Goal: Find specific page/section: Find specific page/section

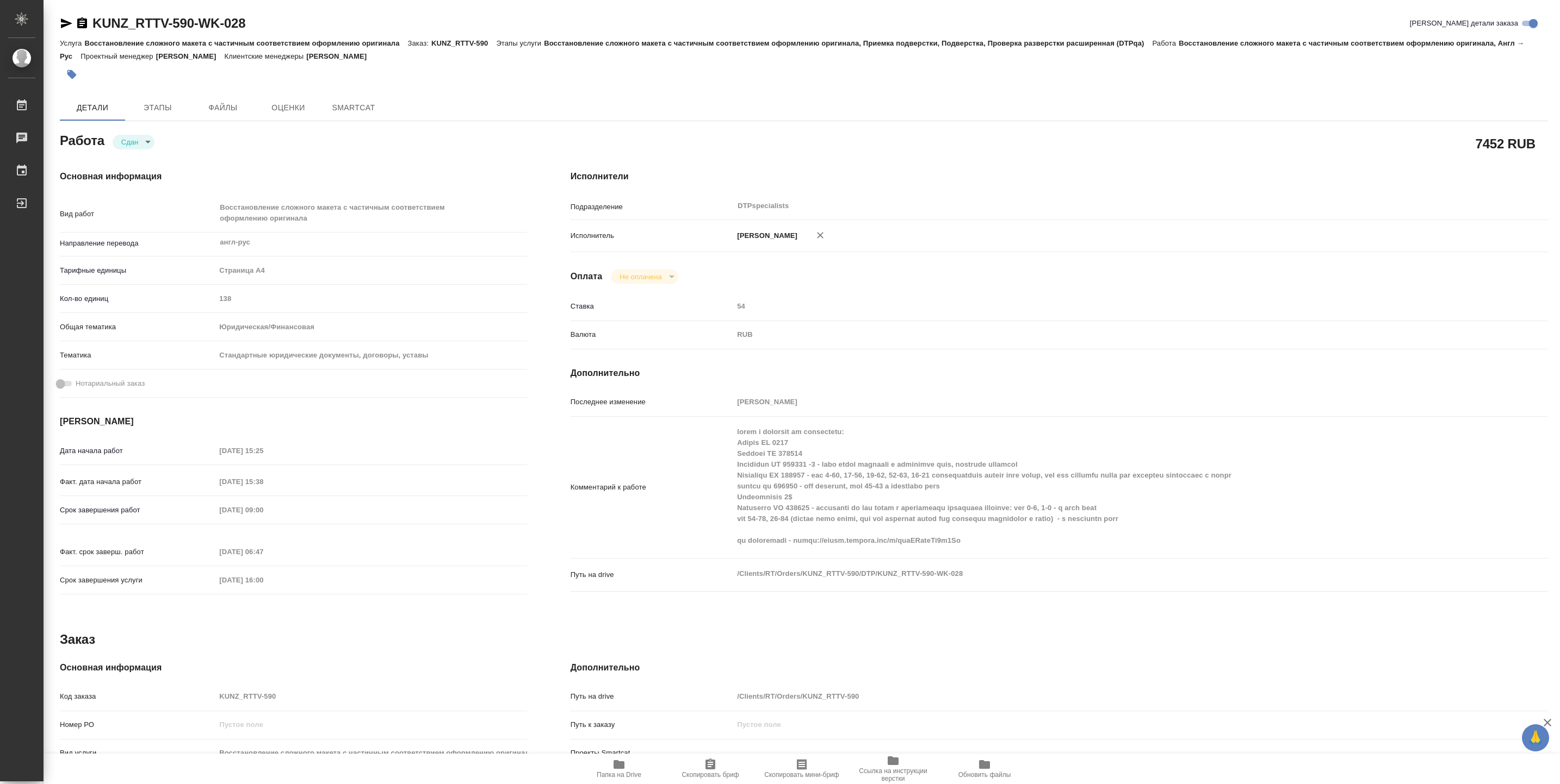
type textarea "x"
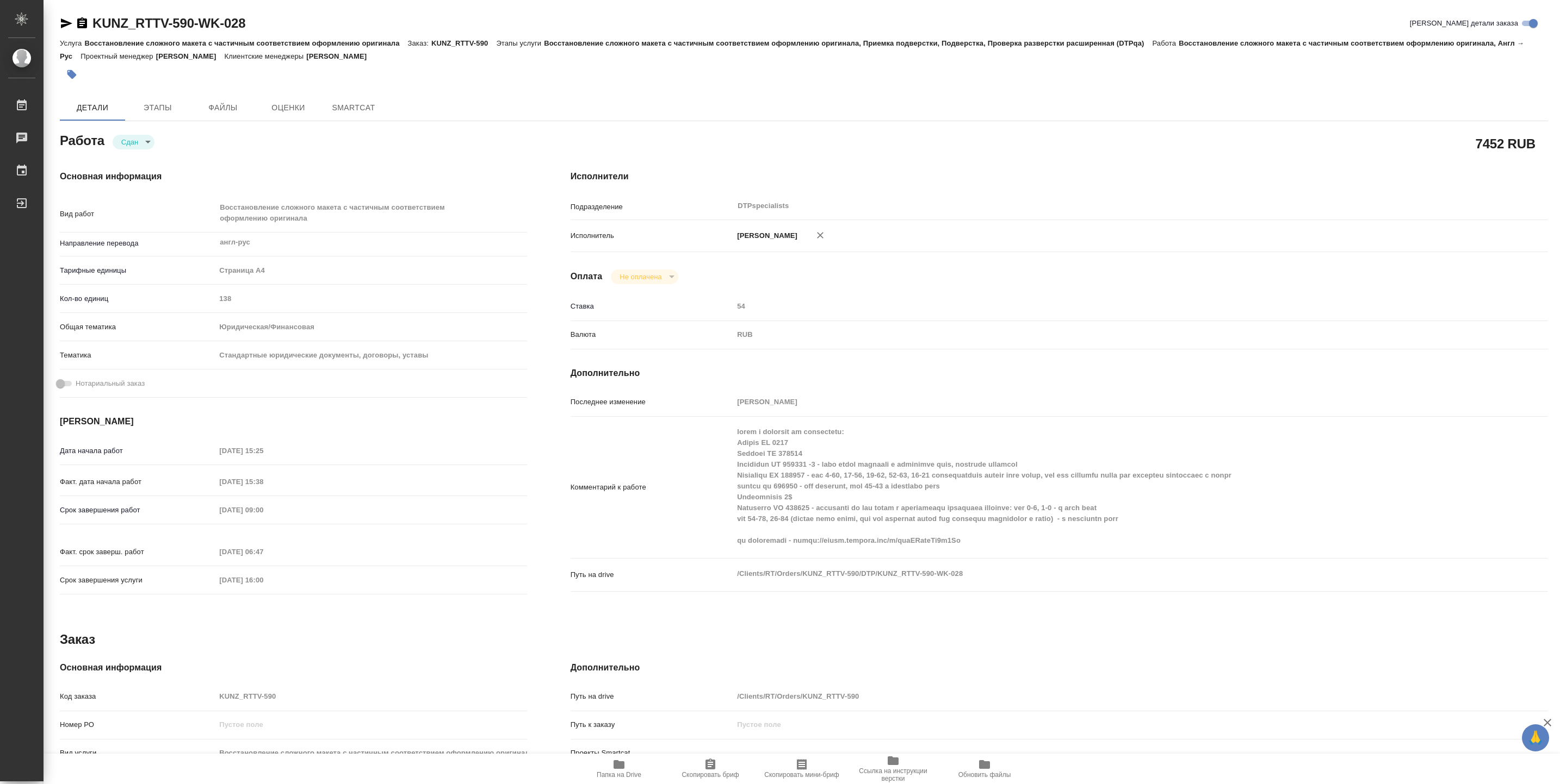
type textarea "x"
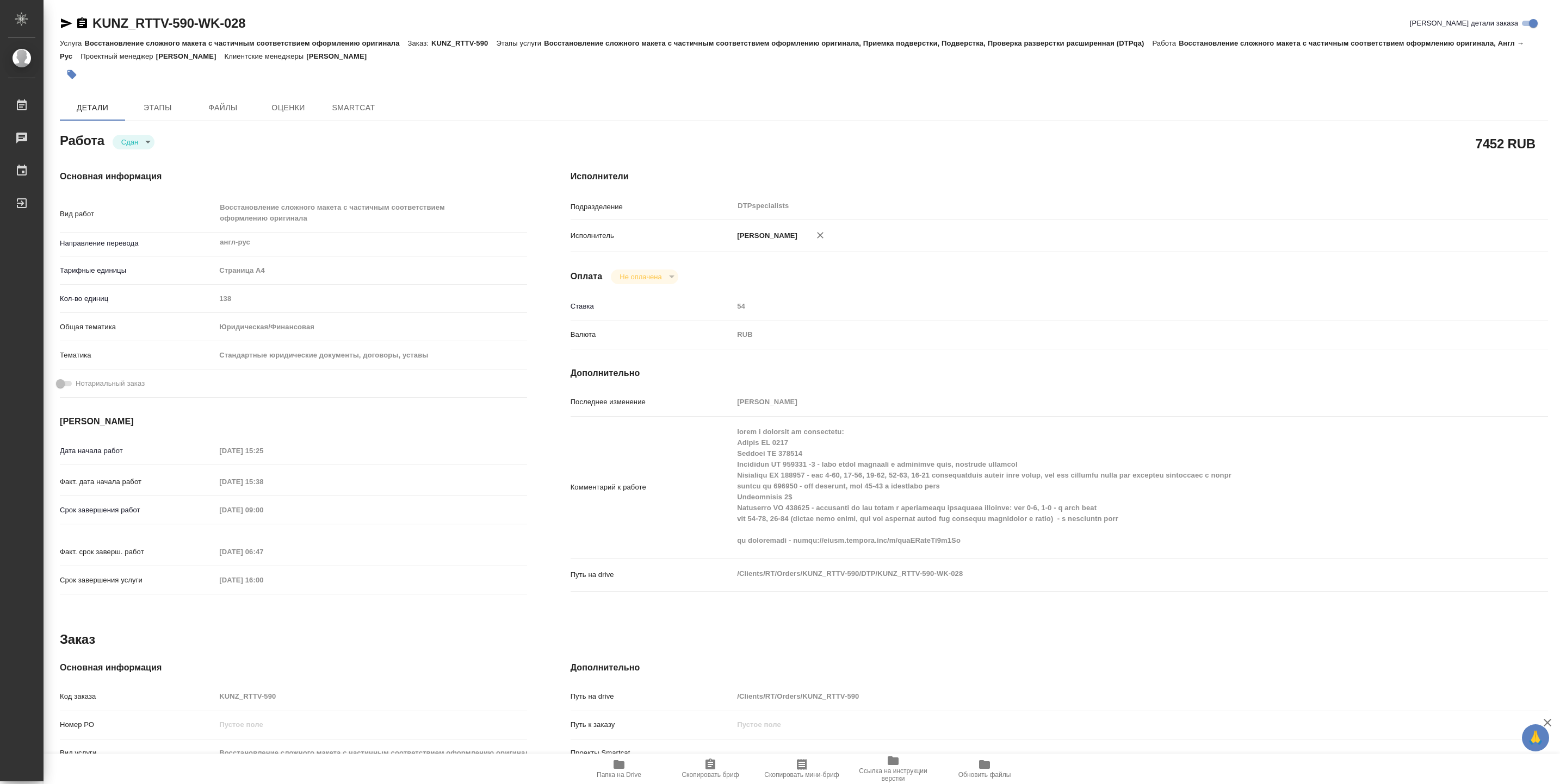
type textarea "x"
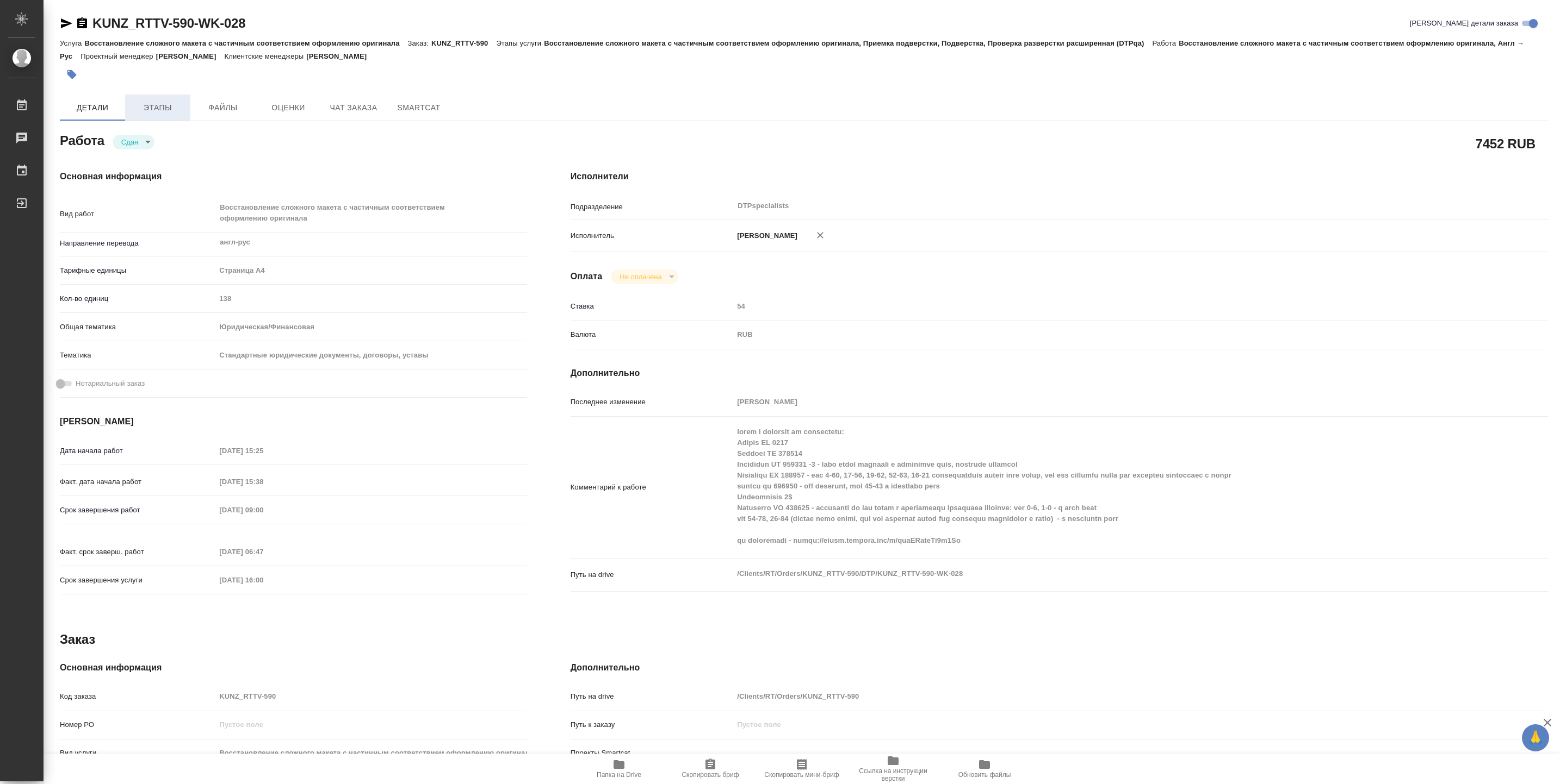
type textarea "x"
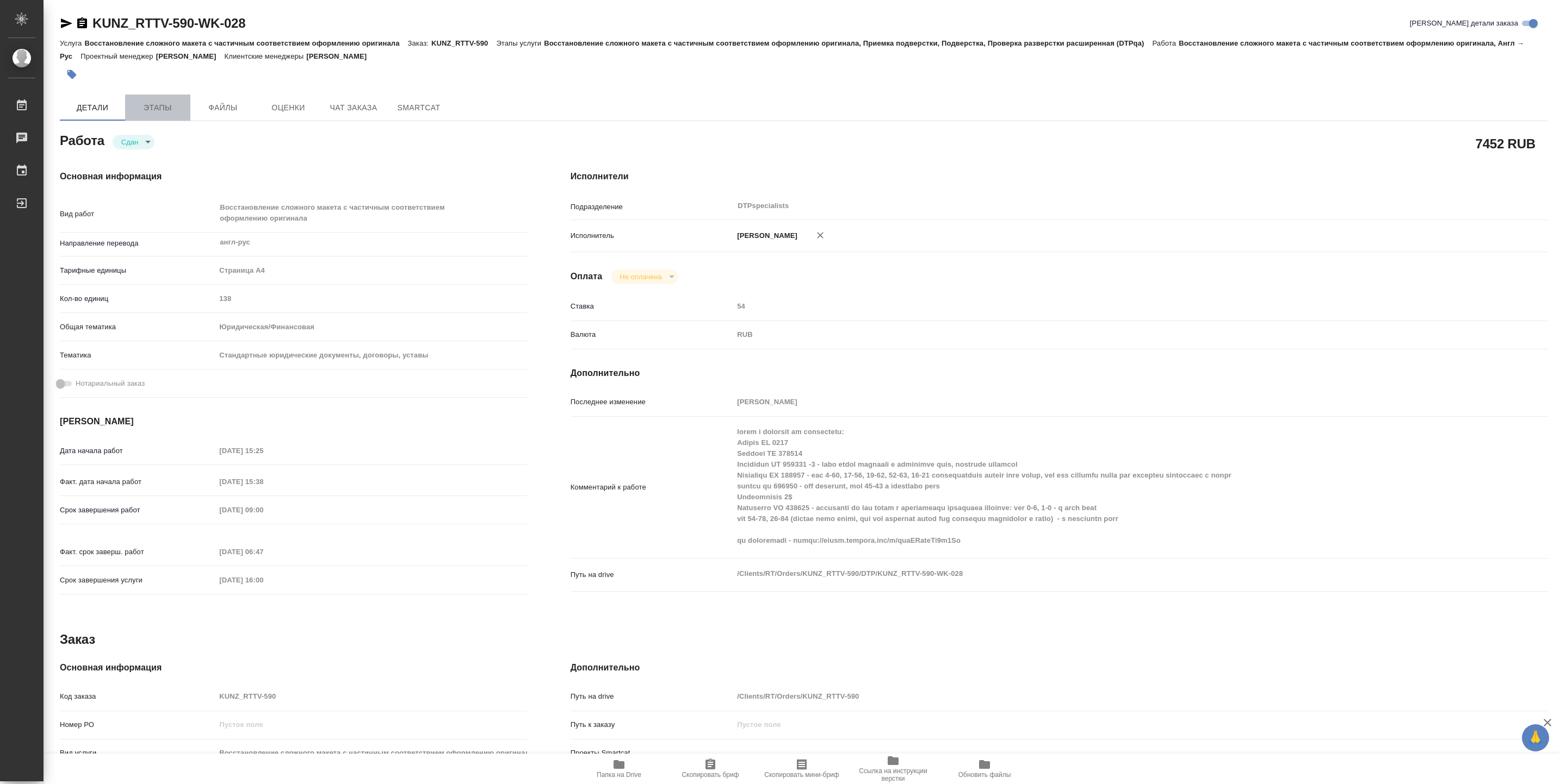
click at [155, 103] on span "Этапы" at bounding box center [157, 108] width 53 height 13
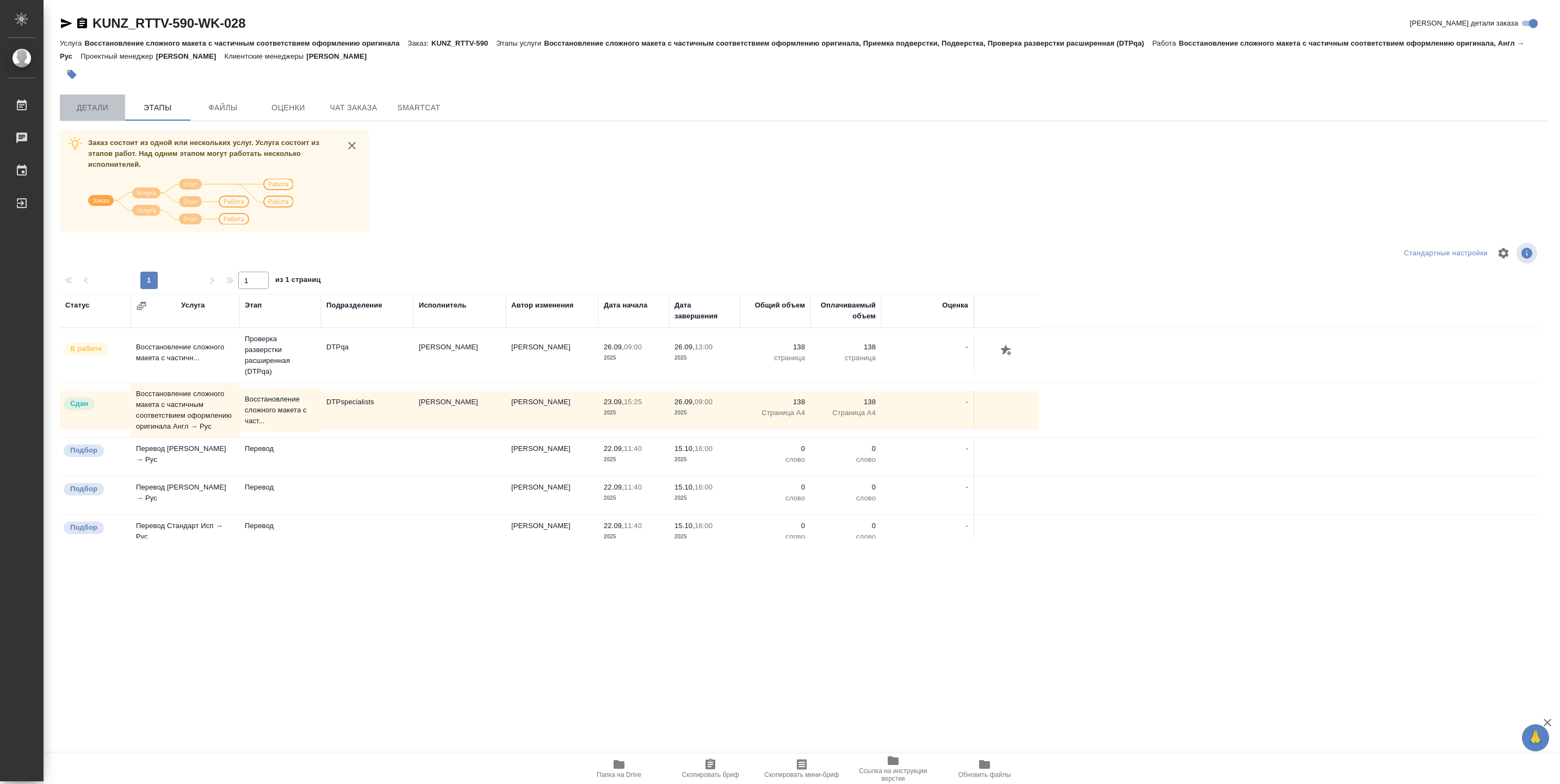
click at [79, 106] on span "Детали" at bounding box center [92, 108] width 53 height 13
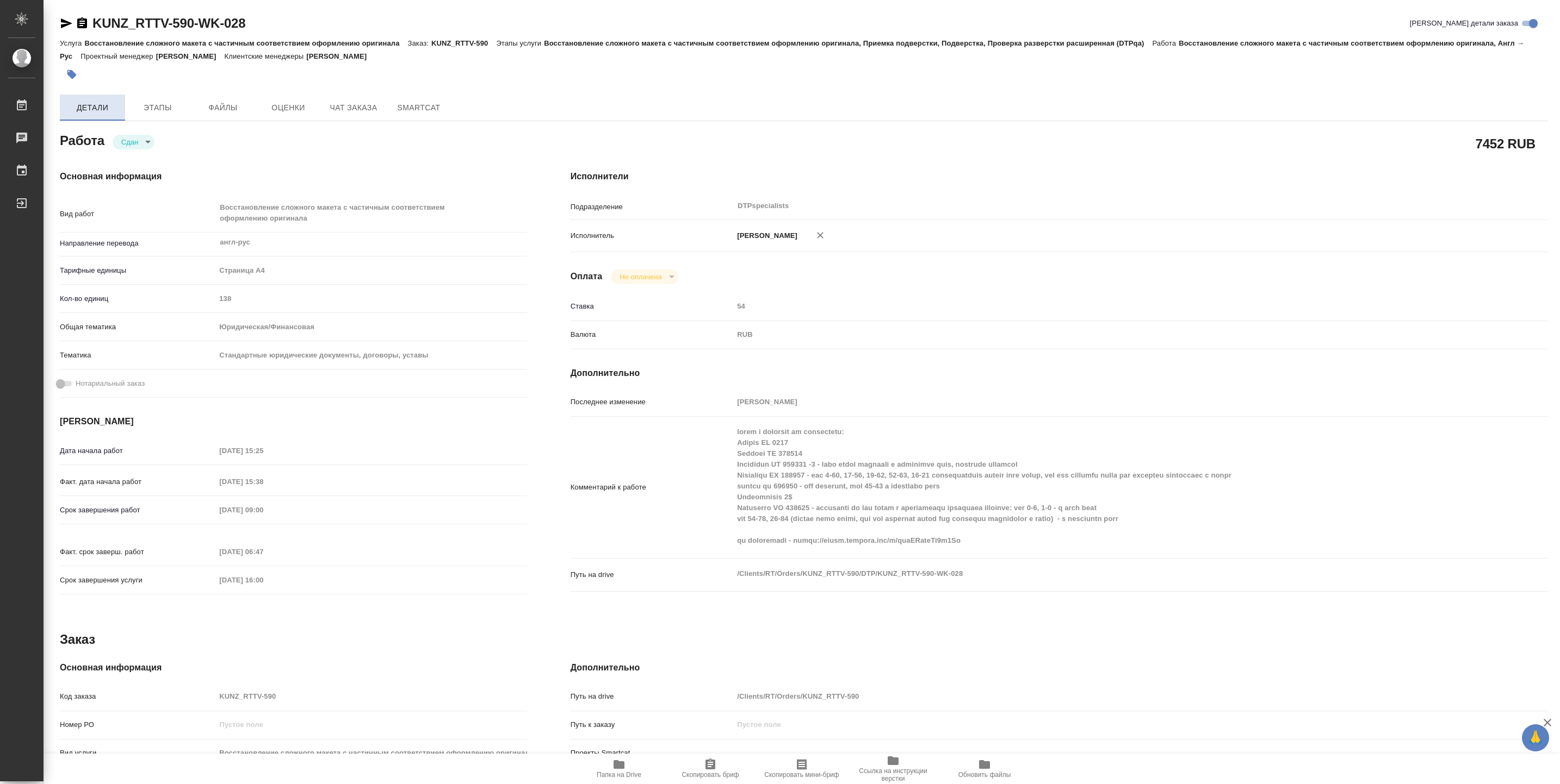
type textarea "x"
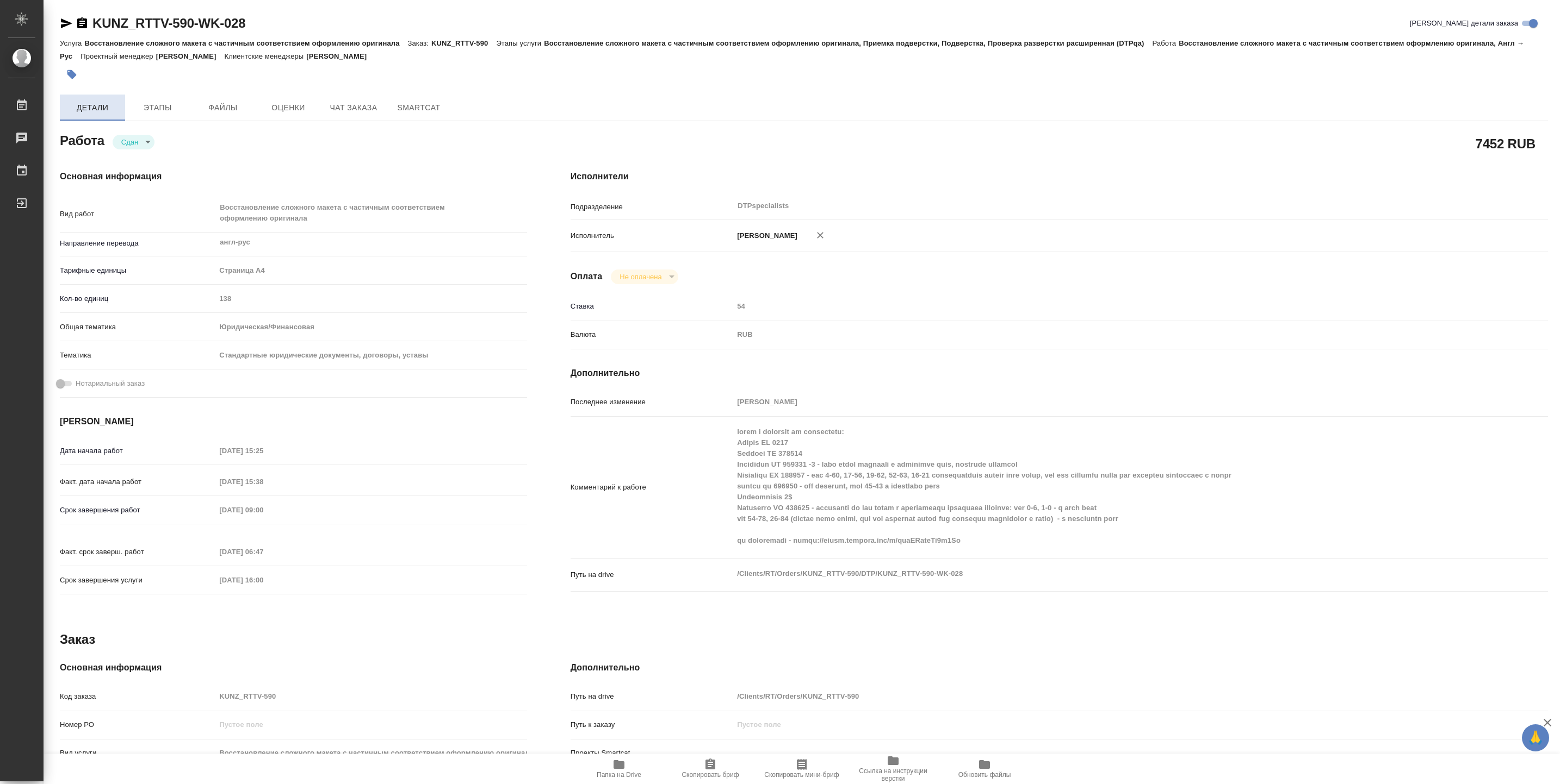
type textarea "x"
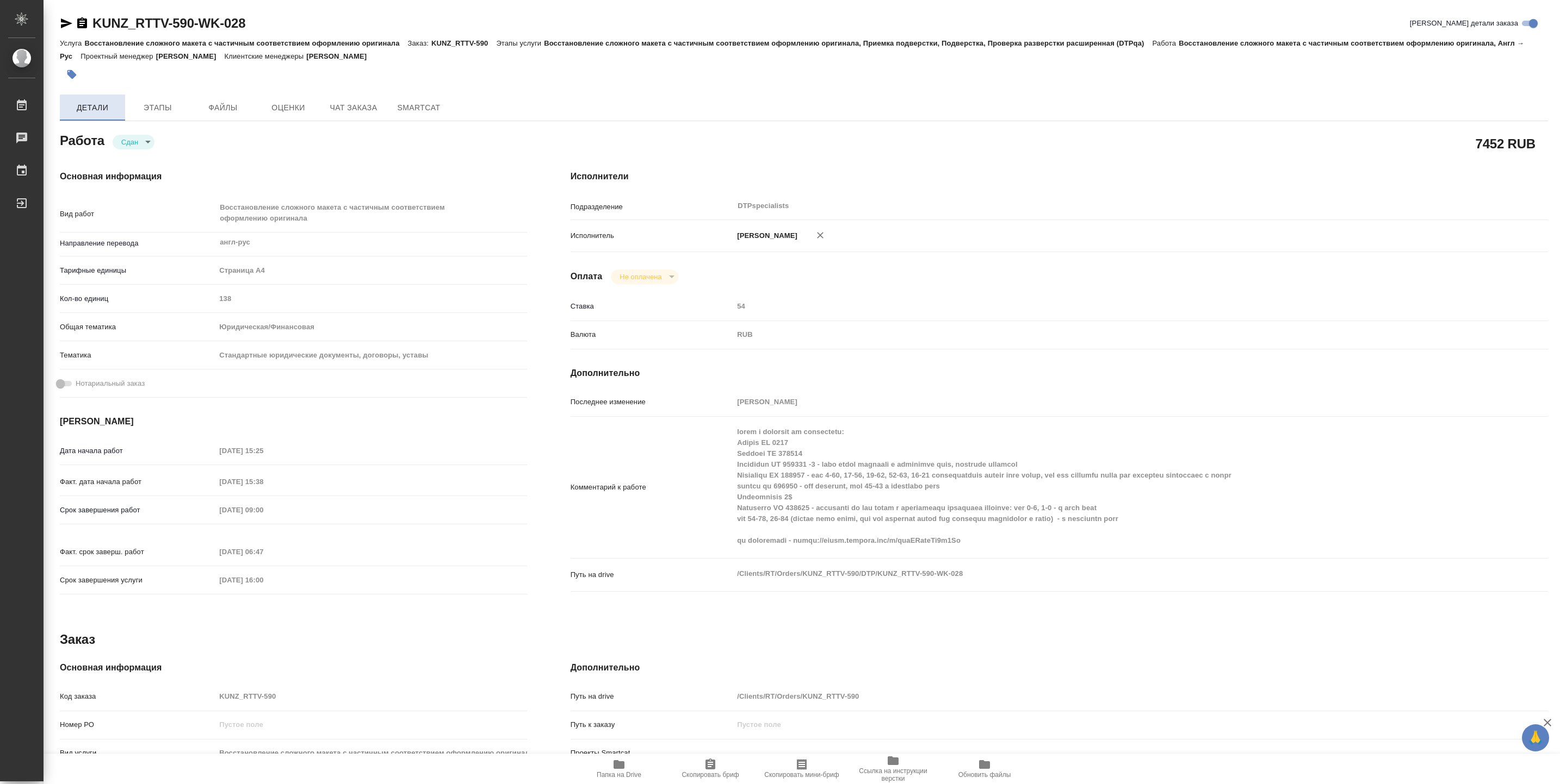
type textarea "x"
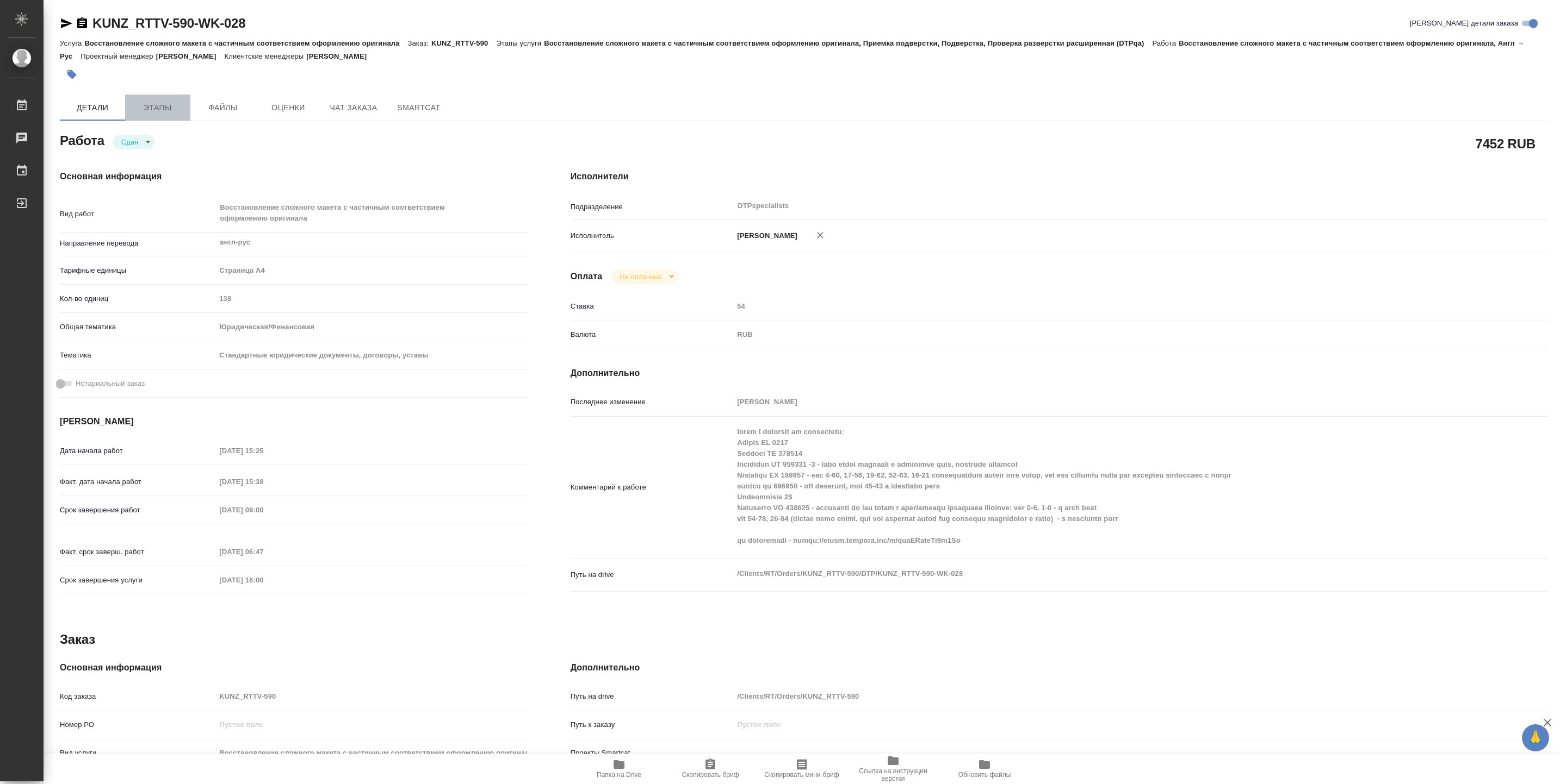
click at [141, 97] on button "Этапы" at bounding box center [158, 107] width 65 height 26
